Goal: Complete application form

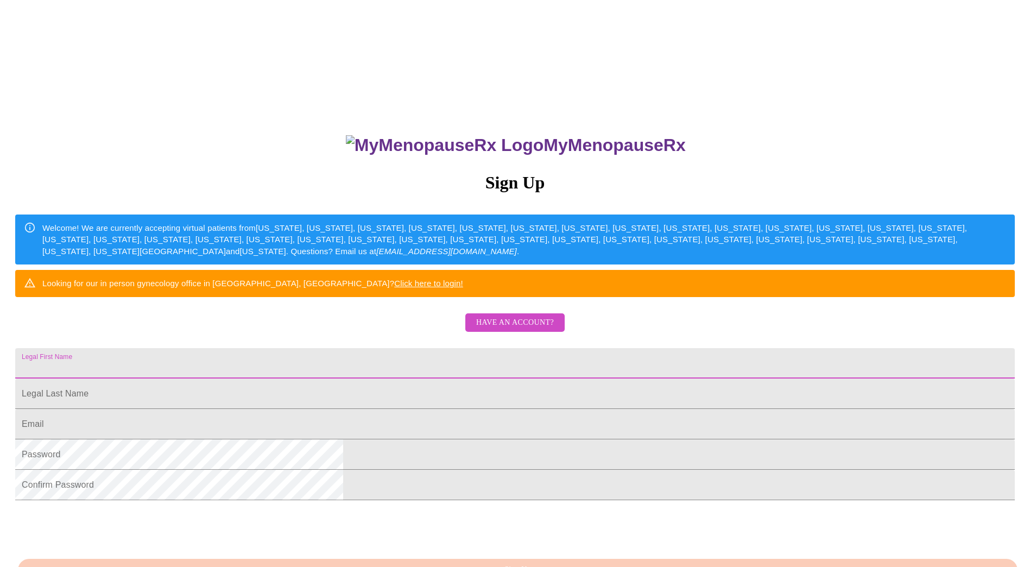
click at [408, 378] on input "Legal First Name" at bounding box center [514, 363] width 999 height 30
type input "Victoria"
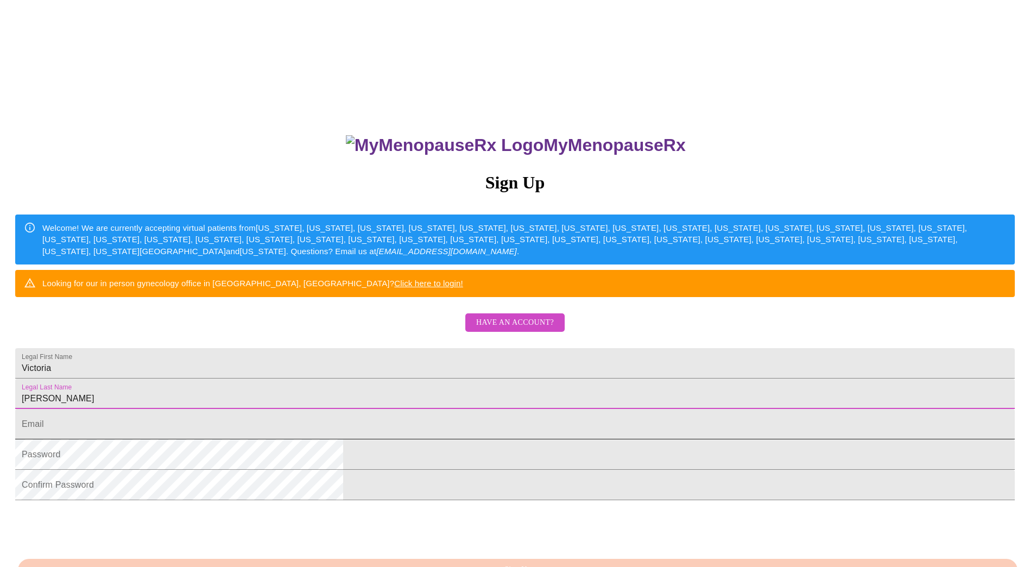
type input "[PERSON_NAME]"
click at [392, 439] on input "Legal First Name" at bounding box center [514, 424] width 999 height 30
type input "[EMAIL_ADDRESS][DOMAIN_NAME]"
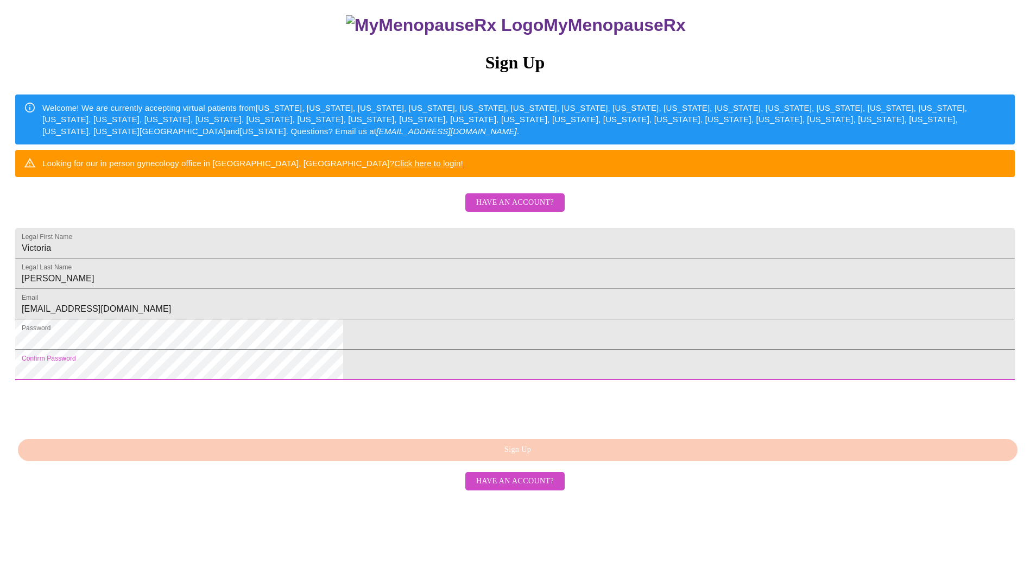
scroll to position [144, 0]
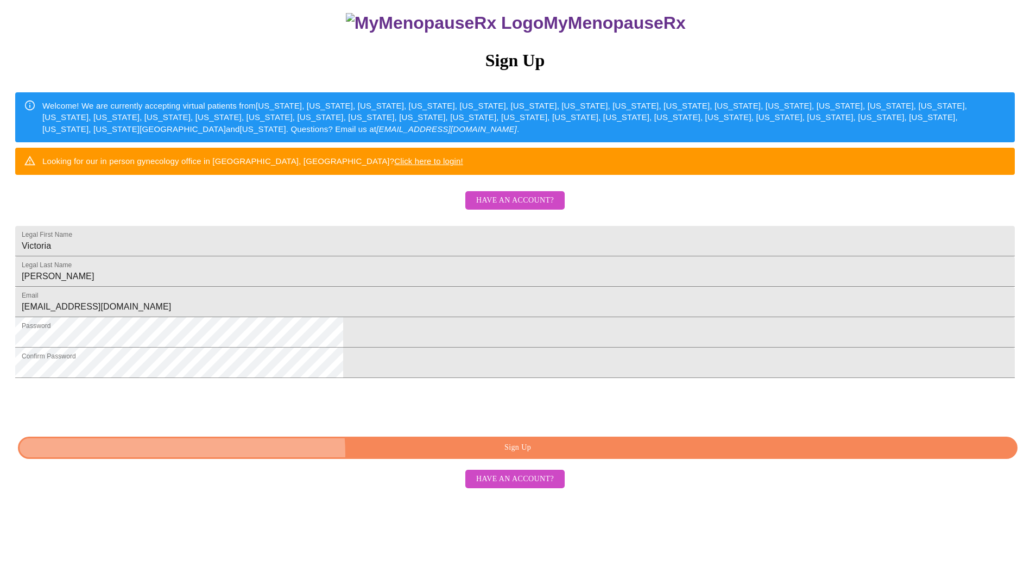
click at [486, 454] on span "Sign Up" at bounding box center [517, 448] width 974 height 14
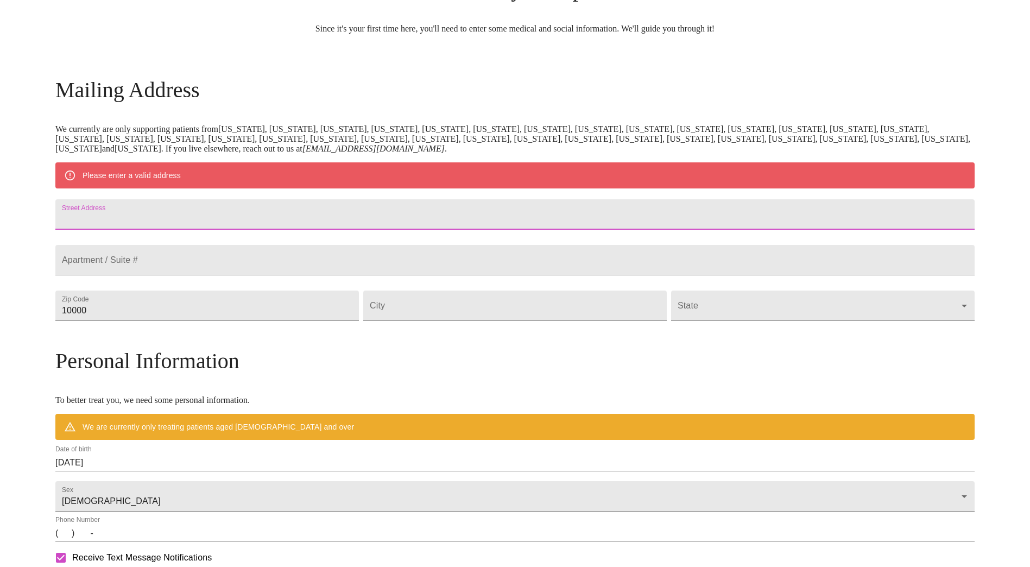
click at [225, 218] on input "Street Address" at bounding box center [514, 214] width 919 height 30
type input "[STREET_ADDRESS]"
type input "19711"
type input "[GEOGRAPHIC_DATA]"
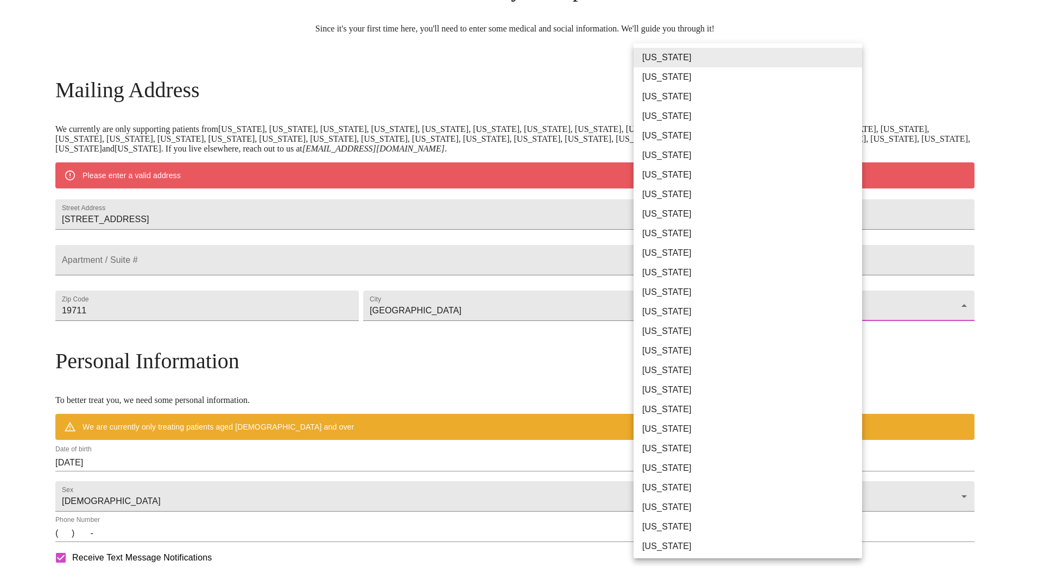
click at [711, 331] on body "MyMenopauseRx Welcome to MyMenopauseRx Since it's your first time here, you'll …" at bounding box center [518, 325] width 1029 height 846
click at [652, 192] on li "[US_STATE]" at bounding box center [751, 195] width 237 height 20
type input "[US_STATE]"
